Goal: Download file/media

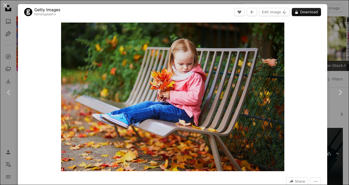
scroll to position [9764, 0]
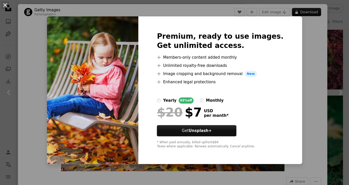
click at [6, 5] on button "An X shape" at bounding box center [5, 5] width 6 height 6
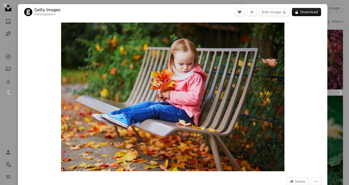
click at [6, 4] on button "An X shape" at bounding box center [5, 5] width 6 height 6
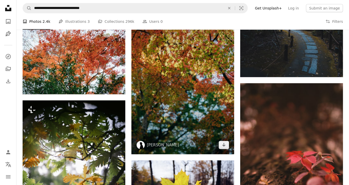
scroll to position [10939, 0]
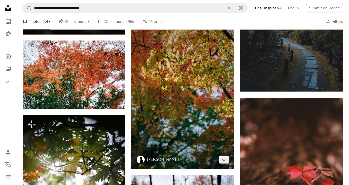
click at [186, 92] on img at bounding box center [183, 92] width 103 height 154
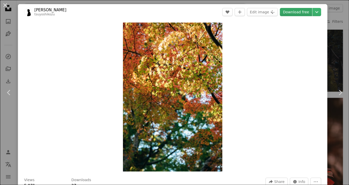
click at [289, 10] on link "Download free" at bounding box center [296, 12] width 32 height 8
